Goal: Find specific page/section: Find specific page/section

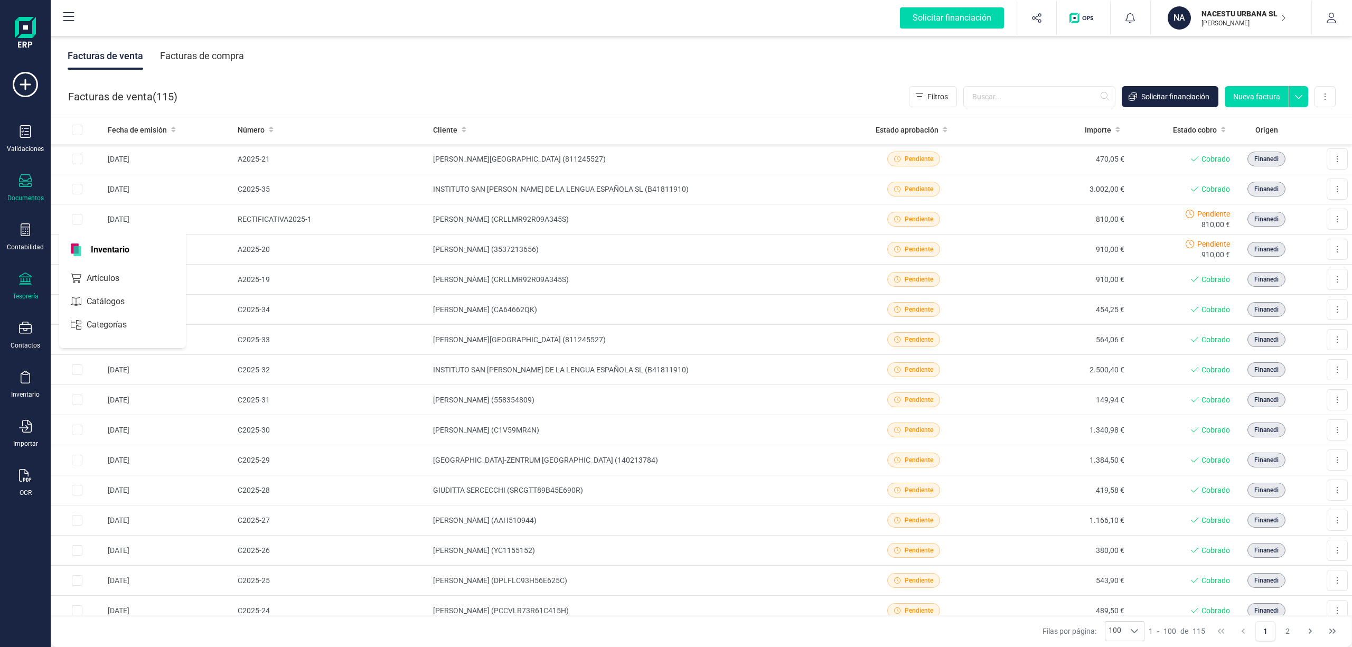
click at [27, 288] on div "Tesorería" at bounding box center [25, 287] width 42 height 28
click at [135, 181] on span "Cuentas bancarias" at bounding box center [128, 180] width 93 height 13
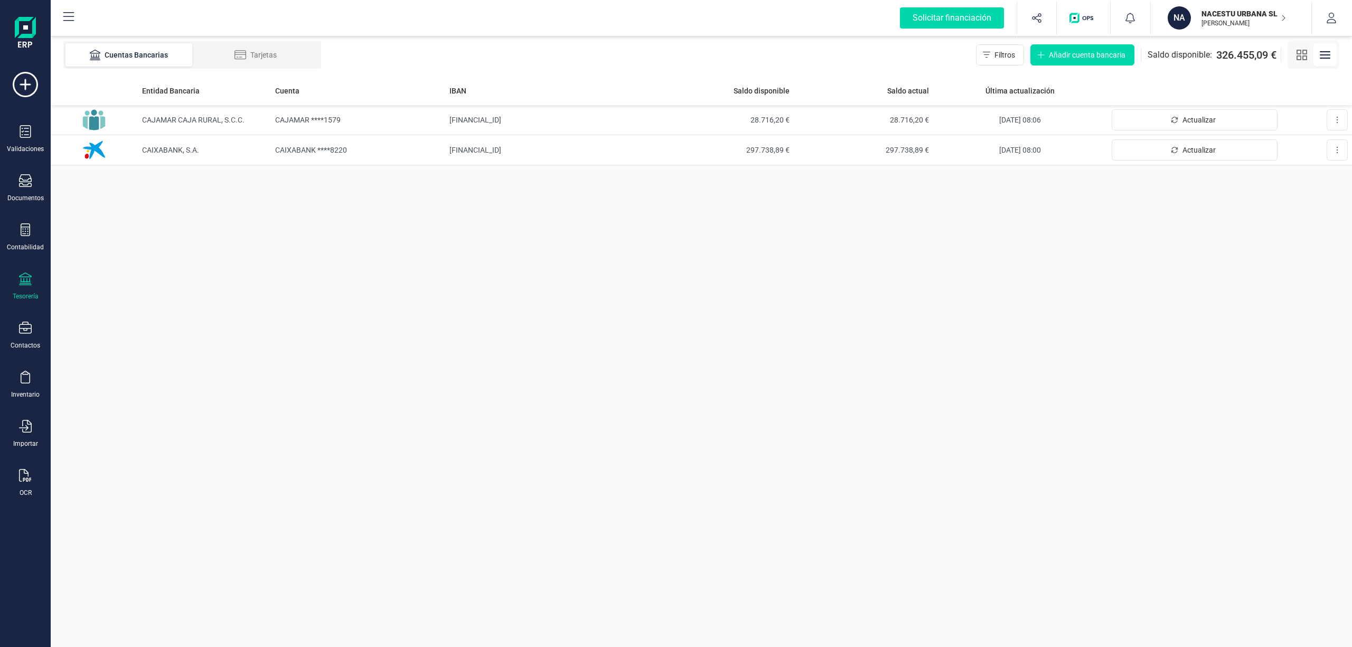
click at [1232, 17] on p "NACESTU URBANA SL" at bounding box center [1244, 13] width 85 height 11
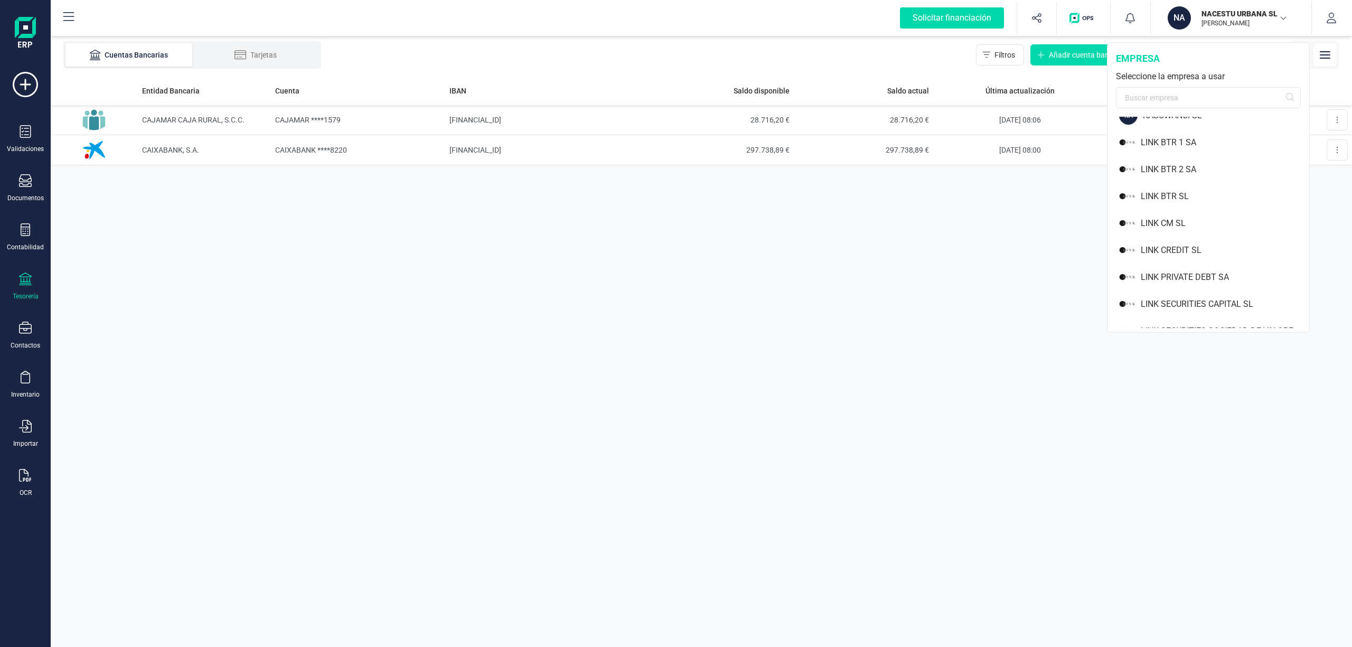
scroll to position [770, 0]
click at [1199, 225] on div "LINK PRIVATE DEBT SA" at bounding box center [1225, 222] width 169 height 13
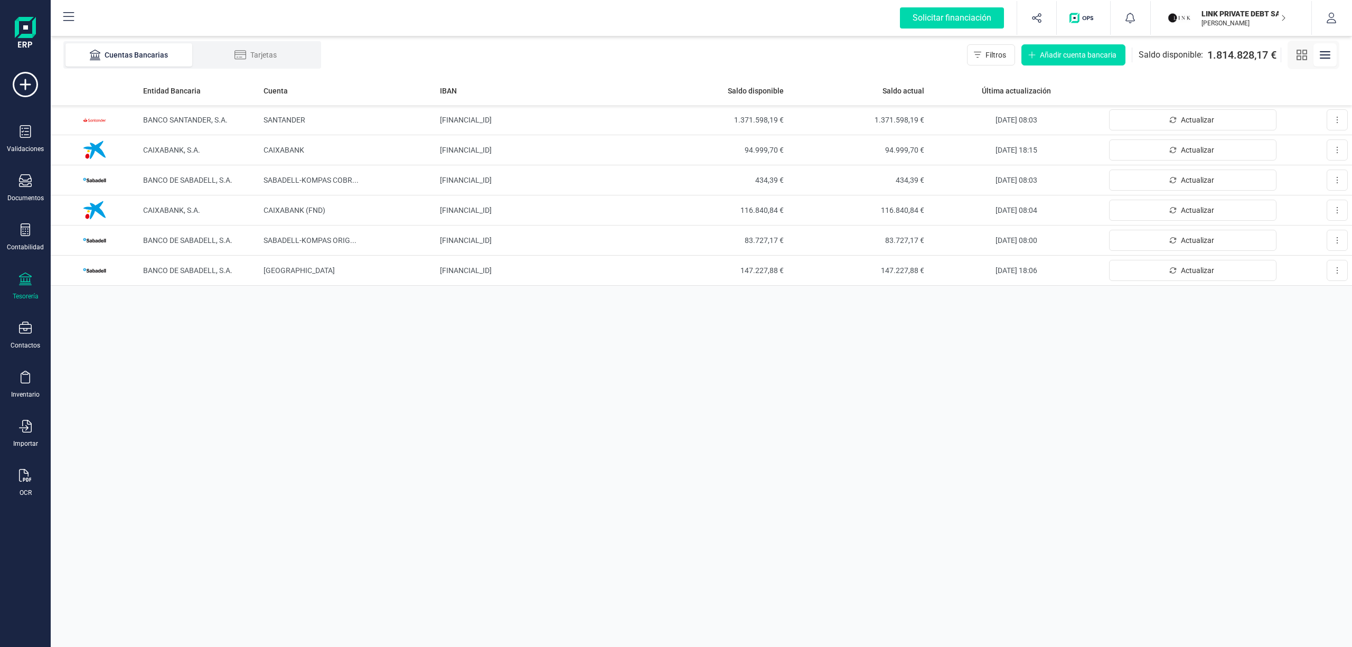
click at [1228, 15] on p "LINK PRIVATE DEBT SA" at bounding box center [1244, 13] width 85 height 11
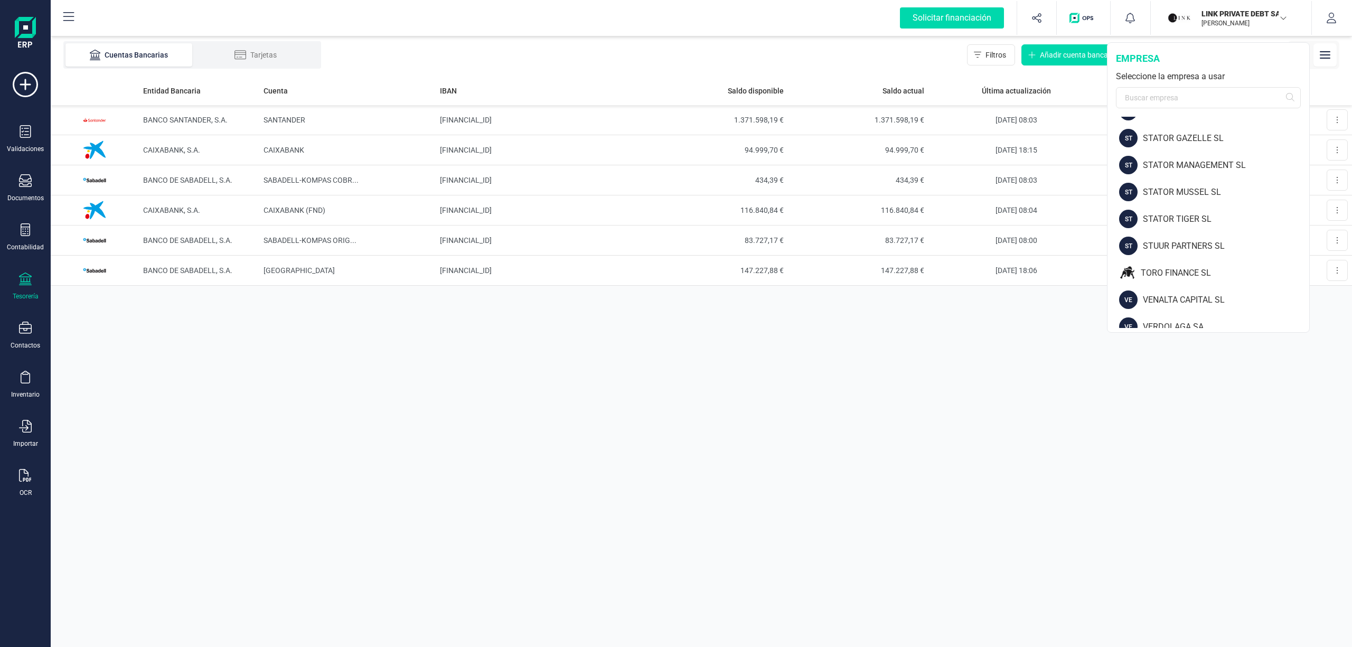
scroll to position [1378, 0]
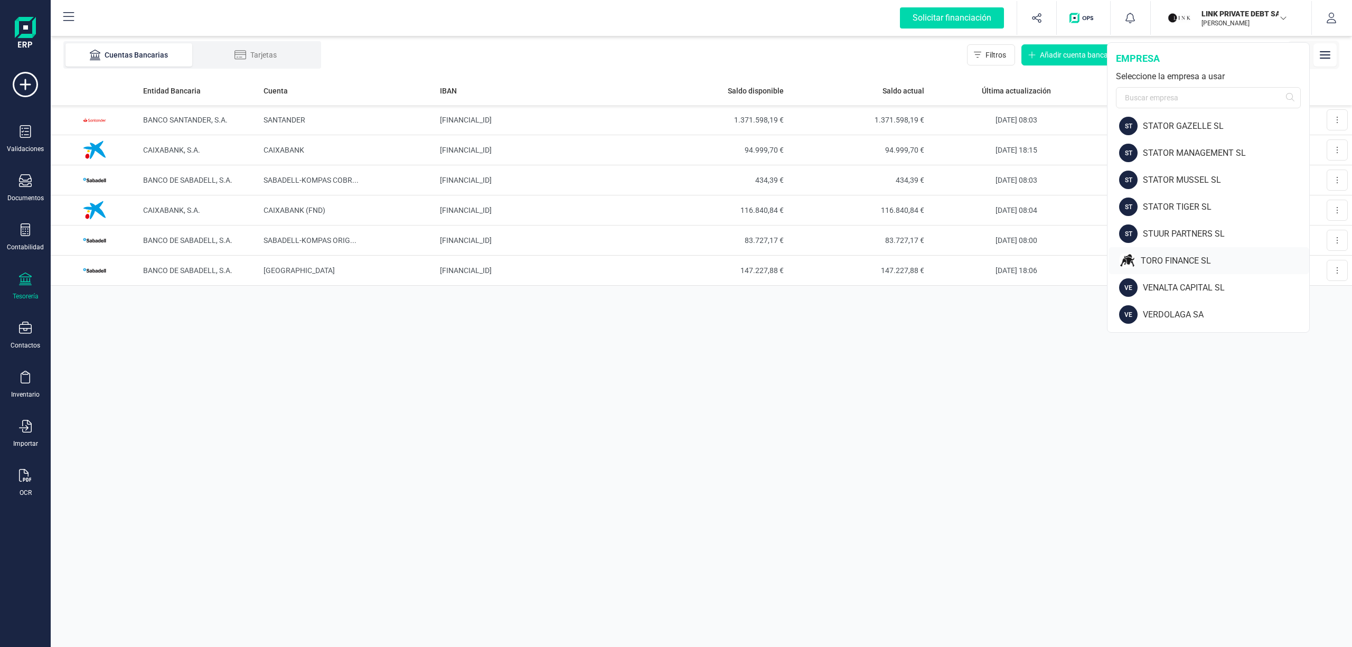
click at [1169, 262] on div "TORO FINANCE SL" at bounding box center [1225, 261] width 169 height 13
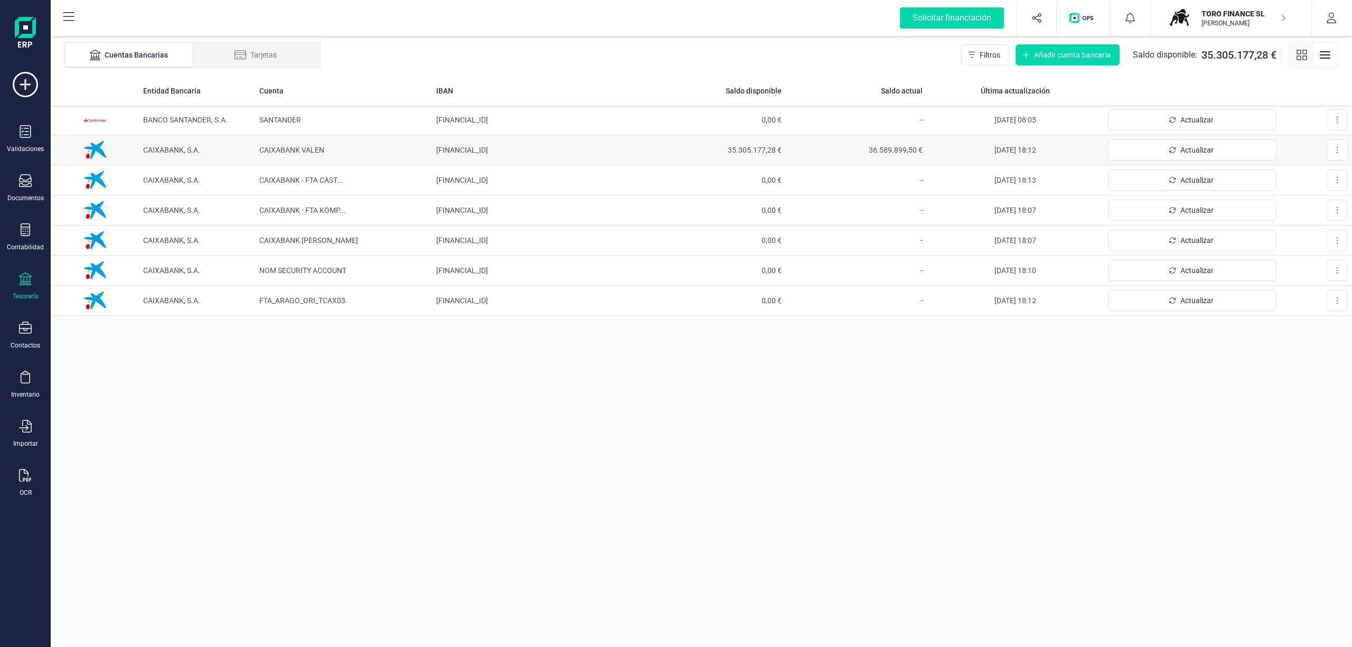
click at [880, 148] on span "36.589.899,50 €" at bounding box center [856, 150] width 133 height 11
